Goal: Transaction & Acquisition: Purchase product/service

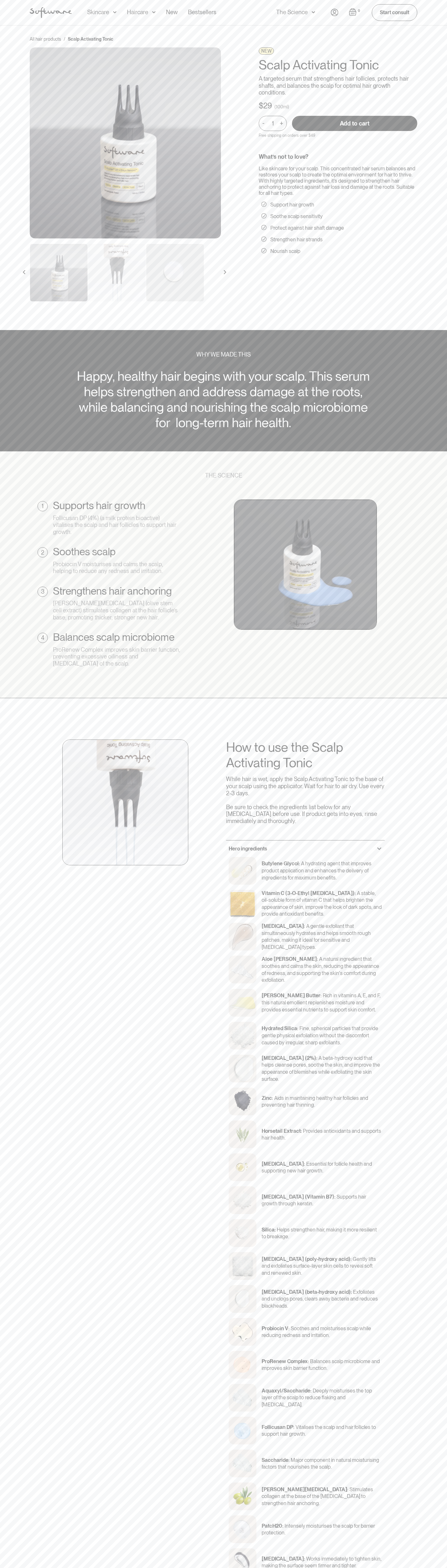
click at [354, 123] on input "Add to cart" at bounding box center [354, 123] width 125 height 15
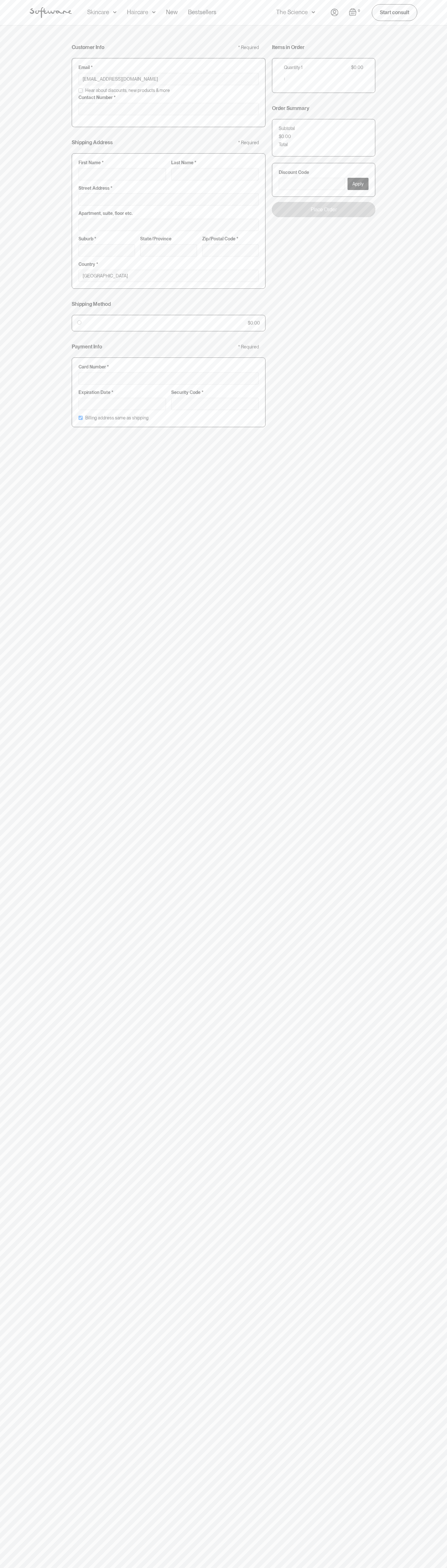
type input "johnsmith008@storebotmail.joonix.net"
type input "0293744000"
type input "G"
type input "Go"
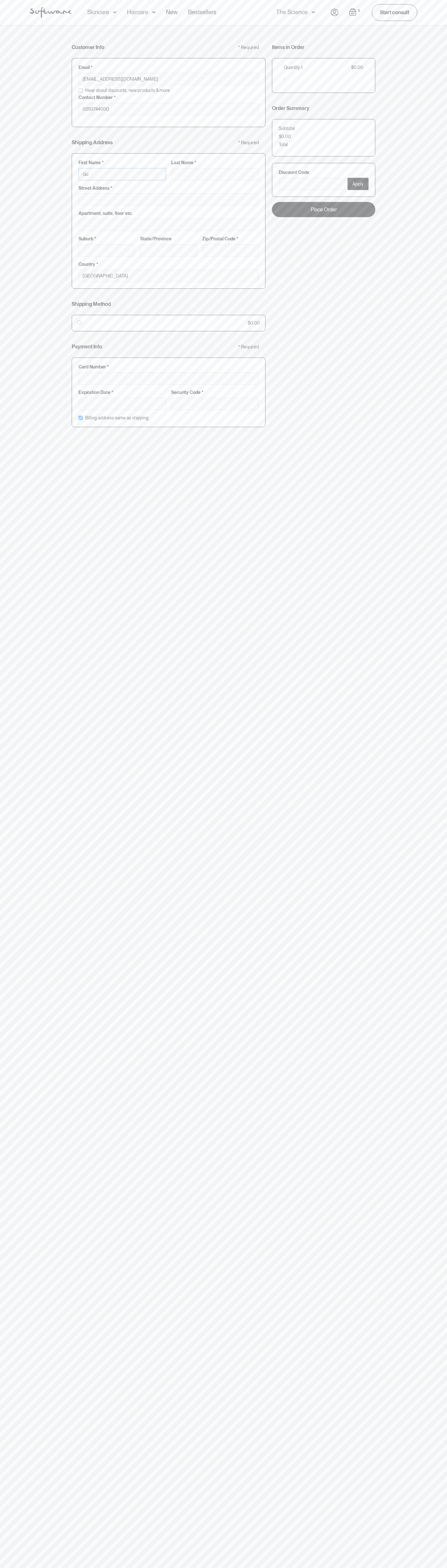
type input "Go"
type input "Goo"
type input "Goog"
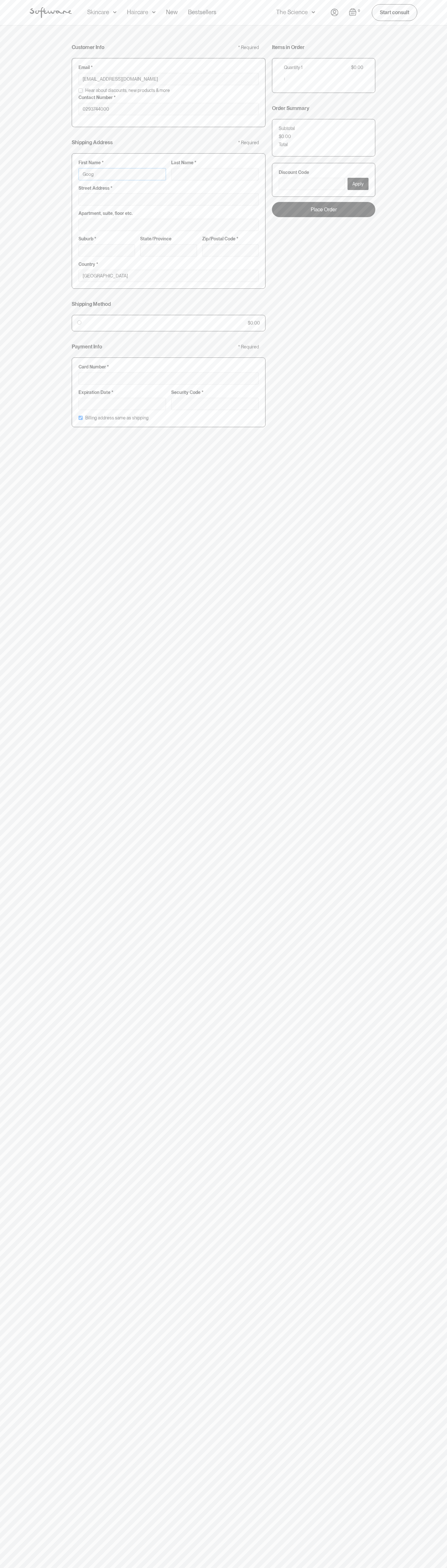
type input "Googl"
type input "Google"
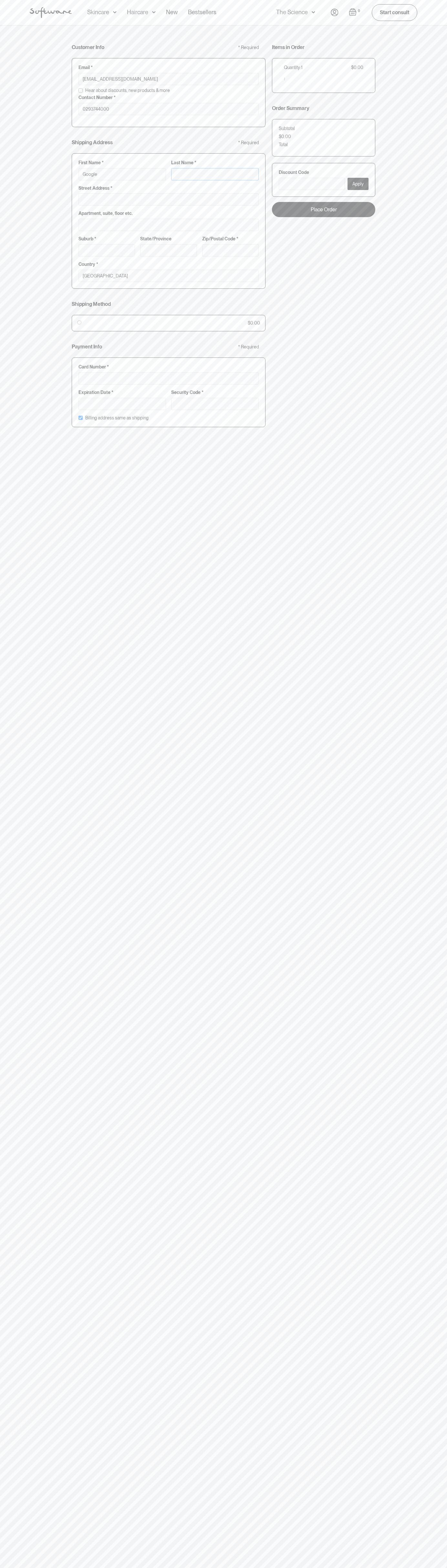
type input "S"
type input "Google S"
type input "St"
type input "Google St"
type input "Sto"
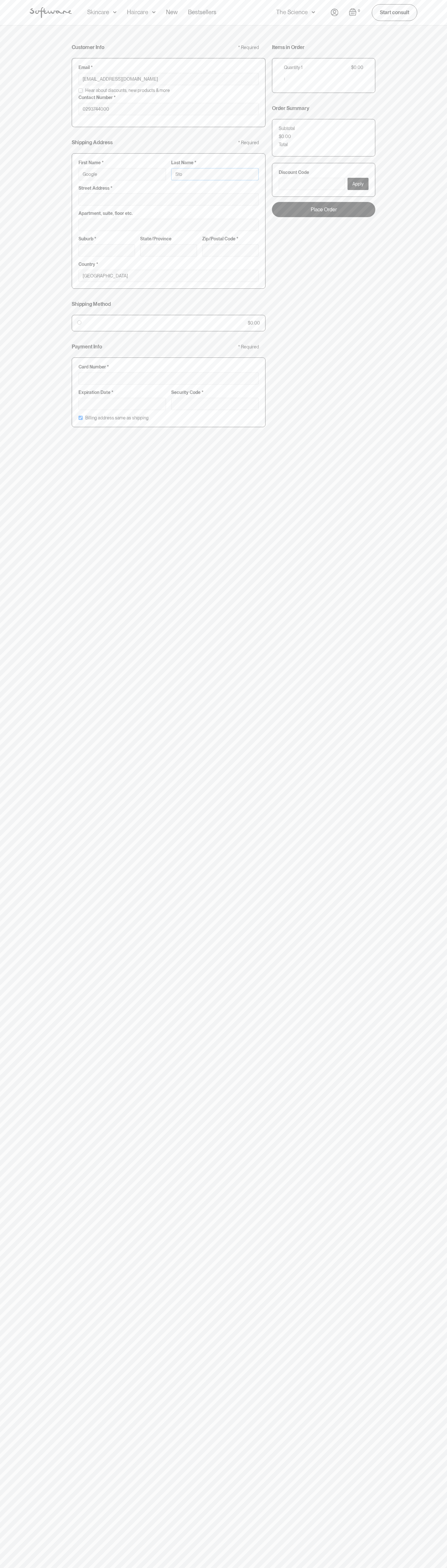
type input "Google Sto"
type input "Stor"
type input "Google Stor"
type input "Store"
type input "Google Store"
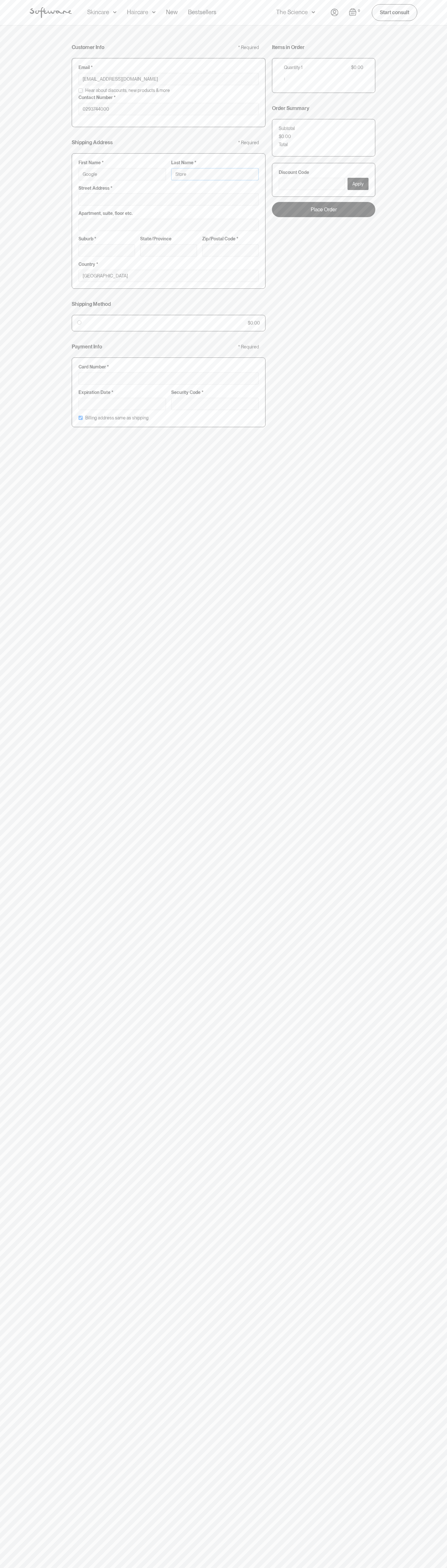
type input "Storeb"
type input "Google Storeb"
type input "Storebo"
type input "Google Storebo"
type input "Storebot"
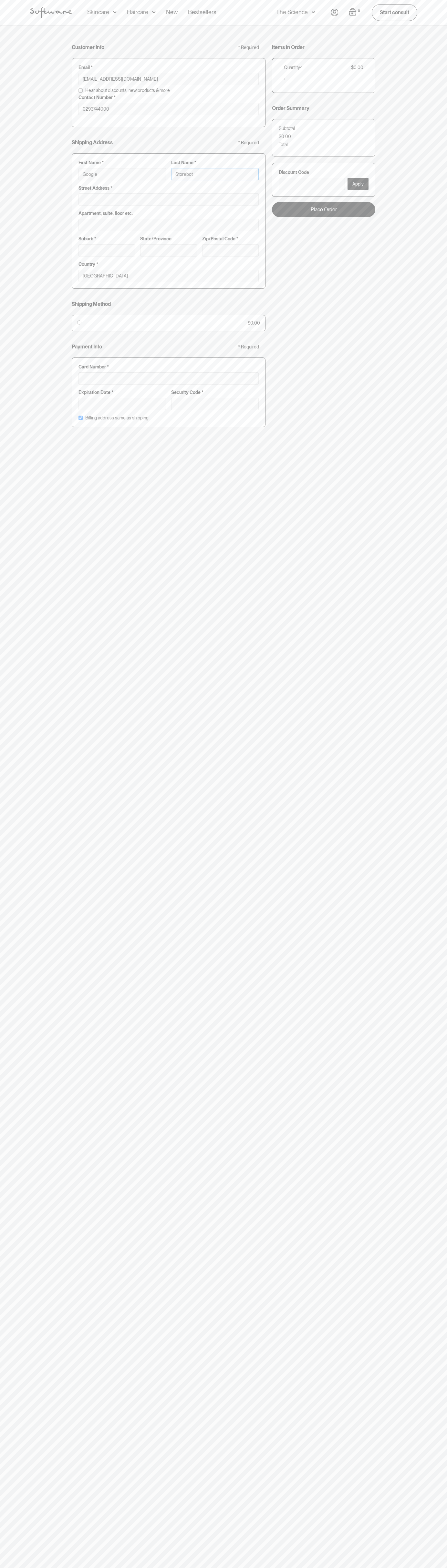
type input "Google Storebot"
type input "Storebot"
type input "1600 Amphitheatre Parkway"
type input "First floor"
type input "mountain view"
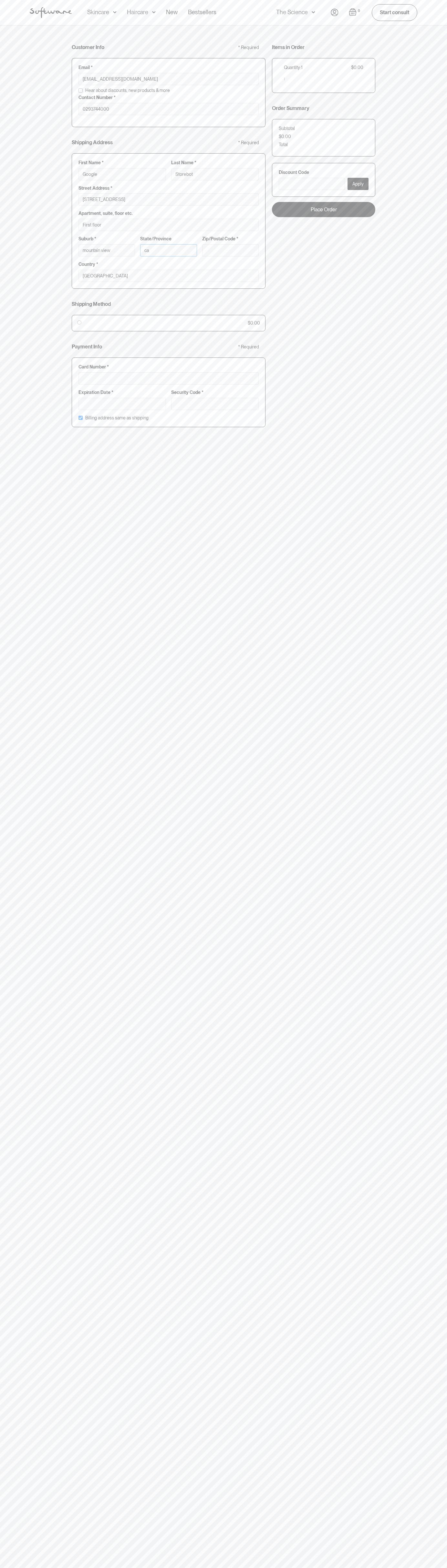
type input "ca"
type input "94043"
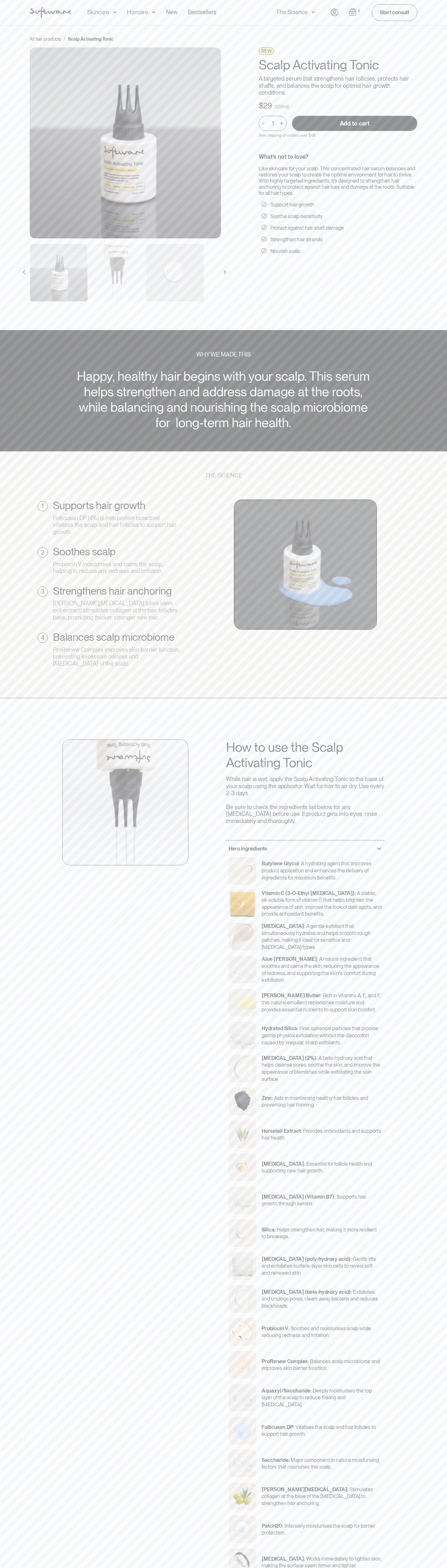
click at [331, 26] on div "All hair products / Scalp Activating Tonic NEW Scalp Activating Tonic A targete…" at bounding box center [224, 178] width 447 height 305
click at [386, 1567] on html "Acne Ageing Pigmentation Everyday care Hair Loss Learn Skincare Custom Formulas…" at bounding box center [224, 784] width 447 height 1568
